Goal: Information Seeking & Learning: Learn about a topic

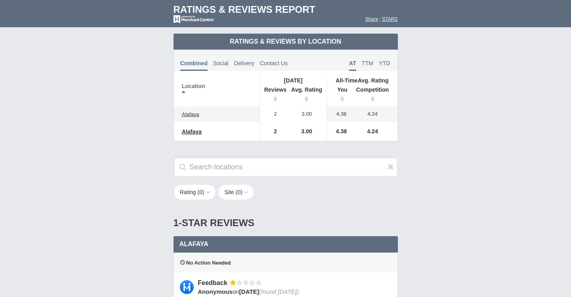
scroll to position [535, 0]
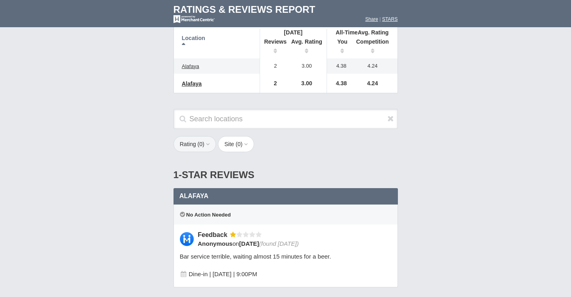
click at [199, 146] on span "0" at bounding box center [200, 144] width 3 height 6
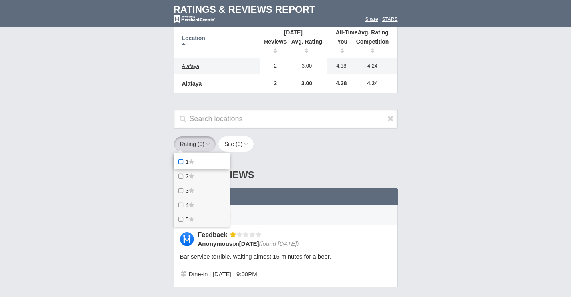
click at [180, 163] on icon at bounding box center [181, 162] width 8 height 6
click at [0, 0] on star "1" at bounding box center [0, 0] width 0 height 0
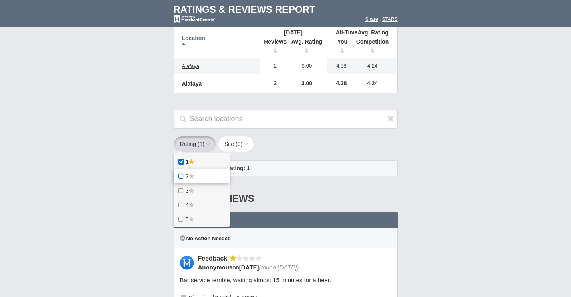
click at [179, 174] on icon at bounding box center [181, 176] width 8 height 6
click at [0, 0] on star "2" at bounding box center [0, 0] width 0 height 0
click at [180, 187] on label "3" at bounding box center [201, 190] width 56 height 14
click at [0, 0] on star "3" at bounding box center [0, 0] width 0 height 0
click at [181, 205] on icon at bounding box center [181, 205] width 8 height 6
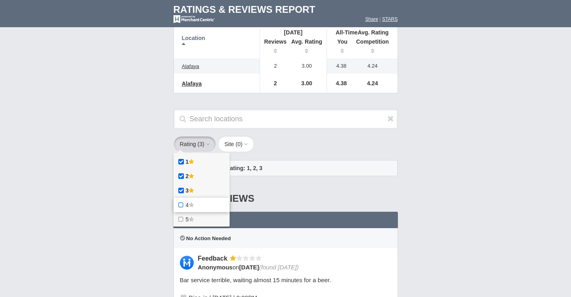
click at [0, 0] on star "4" at bounding box center [0, 0] width 0 height 0
click at [181, 216] on label "5" at bounding box center [201, 219] width 56 height 14
click at [0, 0] on star "5" at bounding box center [0, 0] width 0 height 0
click at [322, 193] on div "1-Star Reviews 1 star" at bounding box center [285, 198] width 224 height 26
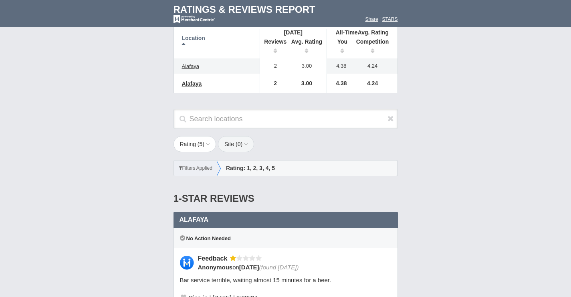
click at [245, 145] on icon "button" at bounding box center [244, 144] width 5 height 6
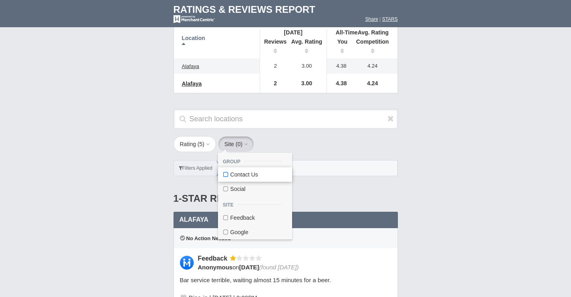
click at [244, 173] on label "Contact Us" at bounding box center [255, 174] width 74 height 14
click at [0, 0] on input "Contact Us" at bounding box center [0, 0] width 0 height 0
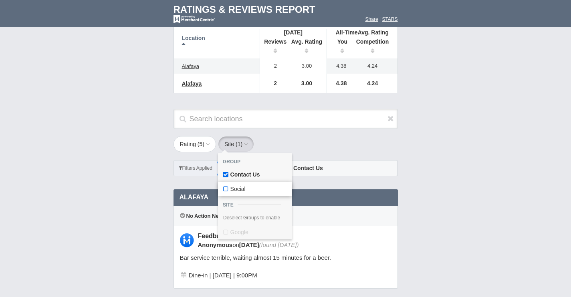
click at [242, 188] on label "Social" at bounding box center [255, 189] width 74 height 14
click at [0, 0] on input "Social" at bounding box center [0, 0] width 0 height 0
click at [347, 141] on div "Rating ( 5 ) 1 2 3 4 5 Site ( 2 ) Group Contact Us Social Site 1" at bounding box center [285, 160] width 240 height 48
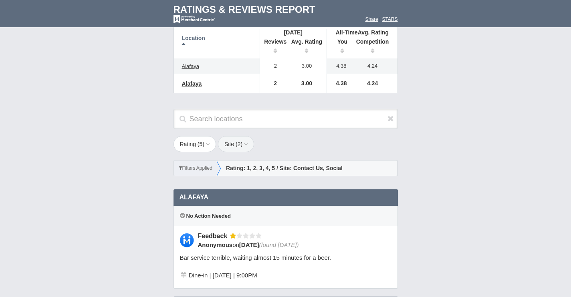
click at [239, 149] on button "Site ( 2 )" at bounding box center [236, 144] width 36 height 16
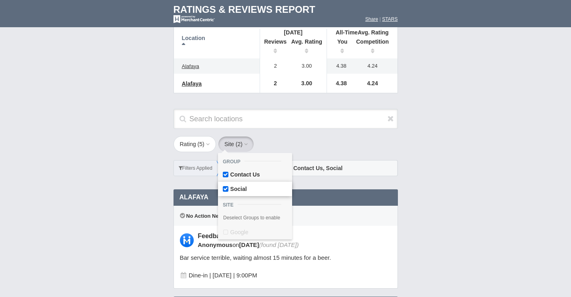
click at [235, 195] on label "Social" at bounding box center [255, 189] width 74 height 14
click at [0, 0] on input "Social" at bounding box center [0, 0] width 0 height 0
click at [242, 172] on label "Contact Us" at bounding box center [255, 174] width 74 height 14
click at [0, 0] on input "Contact Us" at bounding box center [0, 0] width 0 height 0
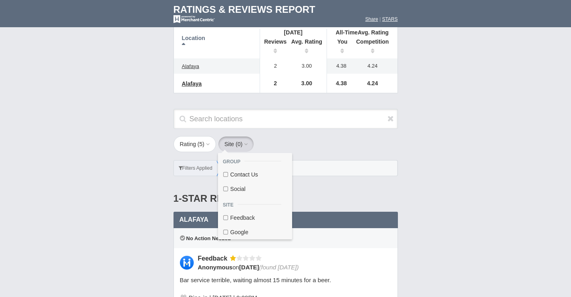
drag, startPoint x: 324, startPoint y: 149, endPoint x: 319, endPoint y: 141, distance: 9.0
click at [324, 149] on div "Rating ( 5 ) 1 2 3 4 5 Site ( 0 ) Group Contact Us Social Site 1" at bounding box center [285, 160] width 240 height 48
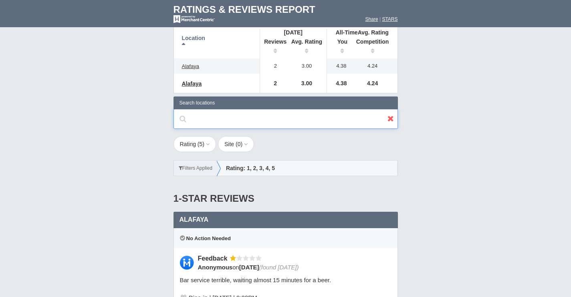
click at [268, 119] on input "text" at bounding box center [285, 119] width 224 height 20
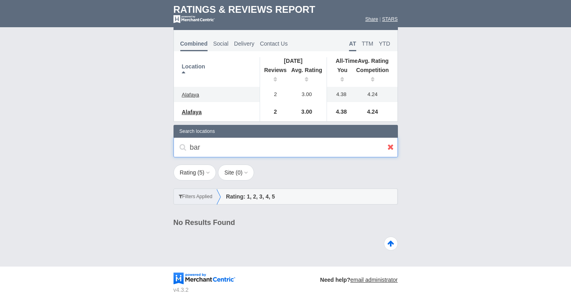
scroll to position [507, 0]
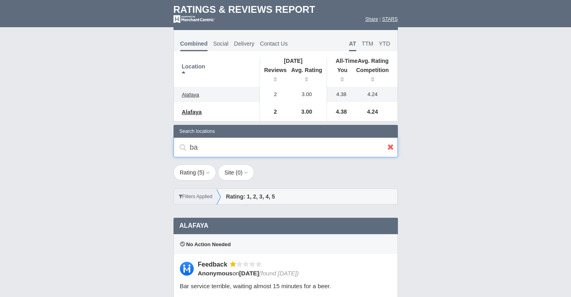
type input "b"
type input "a"
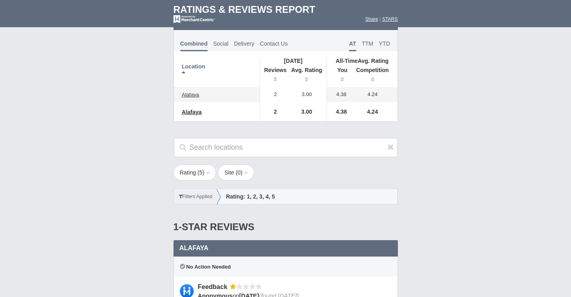
click at [105, 81] on td "Ratings & Reviews by Location Combined Reviews" at bounding box center [285, 73] width 571 height 118
